Goal: Information Seeking & Learning: Learn about a topic

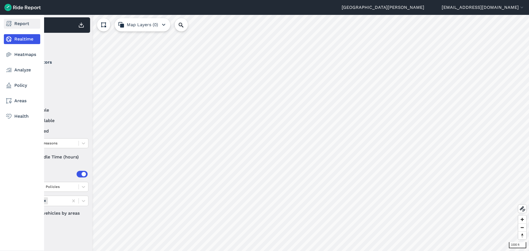
click at [25, 23] on link "Report" at bounding box center [22, 24] width 36 height 10
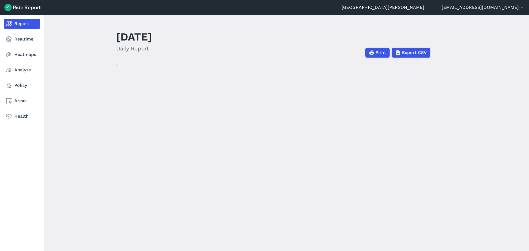
click at [17, 23] on link "Report" at bounding box center [22, 24] width 36 height 10
click at [18, 70] on link "Analyze" at bounding box center [22, 70] width 36 height 10
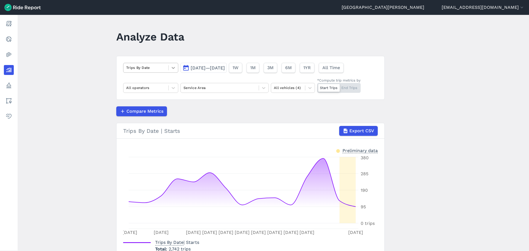
click at [172, 70] on icon at bounding box center [174, 68] width 6 height 6
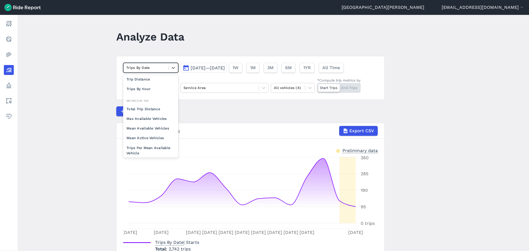
scroll to position [28, 0]
click at [158, 112] on div "Max Available Vehicles" at bounding box center [150, 111] width 55 height 10
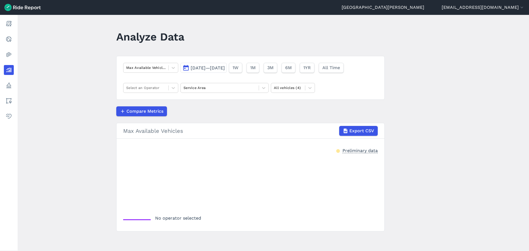
click at [216, 67] on span "[DATE]—[DATE]" at bounding box center [208, 67] width 34 height 5
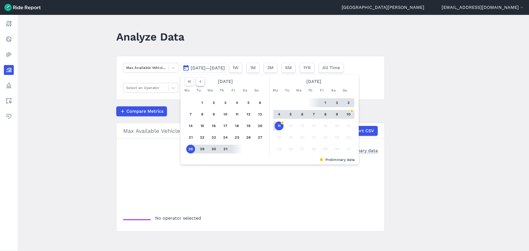
click at [200, 82] on use "button" at bounding box center [201, 81] width 2 height 3
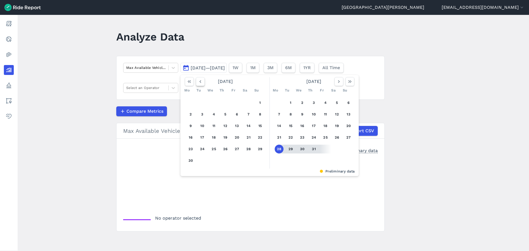
click at [200, 82] on use "button" at bounding box center [201, 81] width 2 height 3
click at [340, 84] on icon "button" at bounding box center [339, 82] width 6 height 6
click at [200, 81] on use "button" at bounding box center [201, 81] width 2 height 3
click at [192, 125] on button "12" at bounding box center [190, 126] width 9 height 9
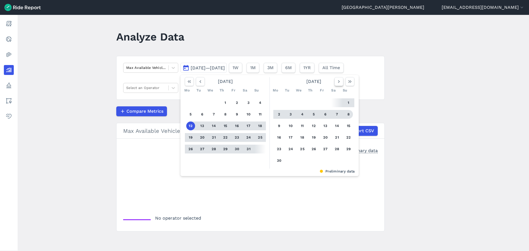
click at [335, 80] on button "button" at bounding box center [339, 81] width 9 height 9
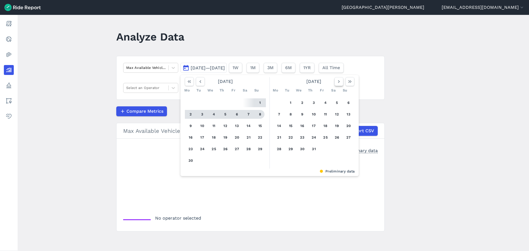
click at [335, 80] on button "button" at bounding box center [339, 81] width 9 height 9
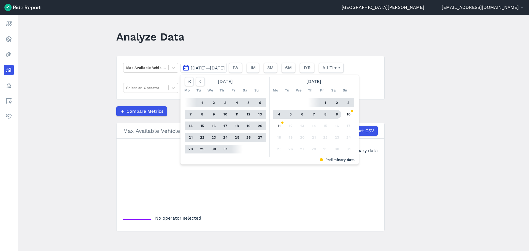
click at [336, 114] on button "9" at bounding box center [337, 114] width 9 height 9
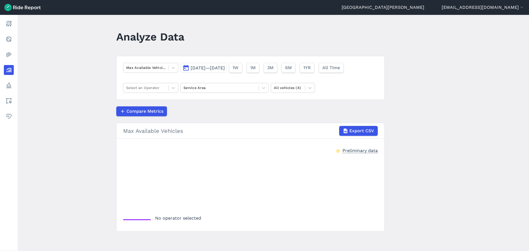
click at [202, 69] on span "[DATE]—[DATE]" at bounding box center [208, 67] width 34 height 5
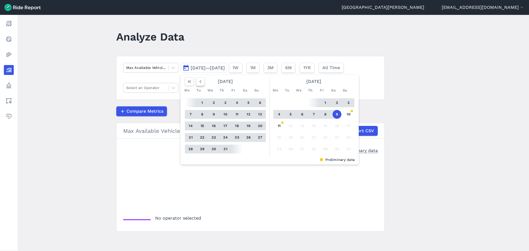
click at [199, 80] on icon "button" at bounding box center [201, 82] width 6 height 6
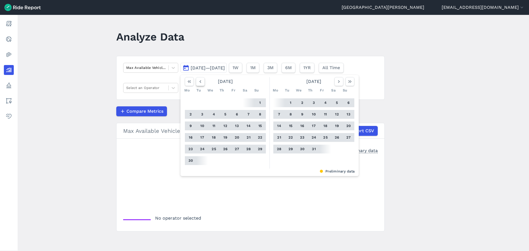
click at [199, 80] on icon "button" at bounding box center [201, 82] width 6 height 6
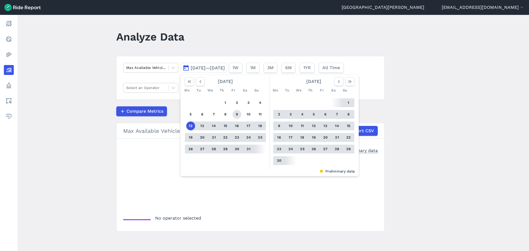
click at [237, 116] on button "9" at bounding box center [237, 114] width 9 height 9
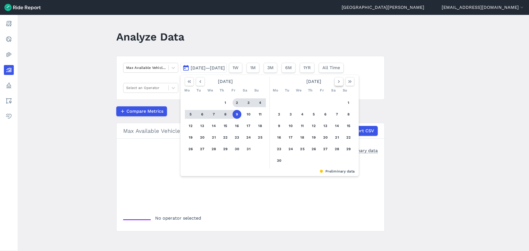
click at [337, 83] on icon "button" at bounding box center [339, 82] width 6 height 6
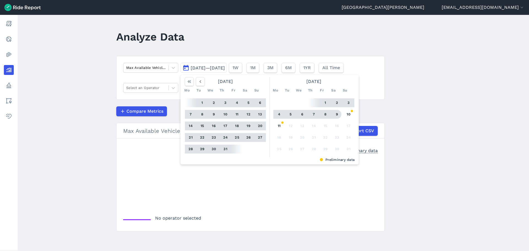
click at [334, 114] on button "9" at bounding box center [337, 114] width 9 height 9
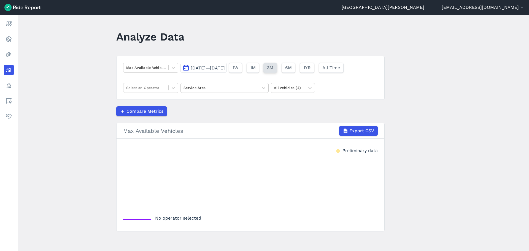
click at [273, 71] on span "3M" at bounding box center [270, 68] width 6 height 7
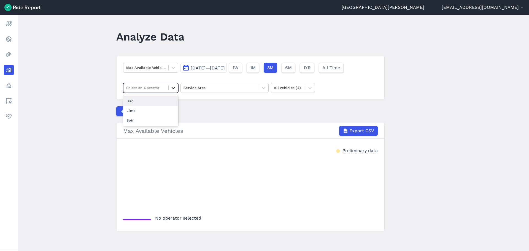
click at [171, 89] on icon at bounding box center [174, 88] width 6 height 6
click at [137, 98] on div "Bird" at bounding box center [150, 101] width 55 height 10
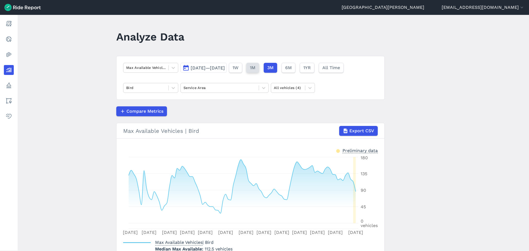
click at [256, 66] on span "1M" at bounding box center [253, 68] width 6 height 7
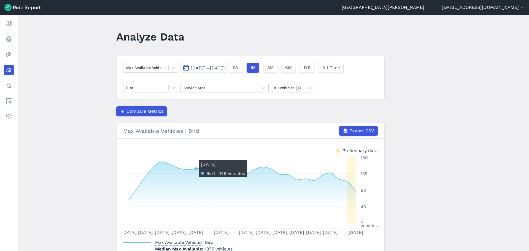
scroll to position [28, 0]
